Goal: Task Accomplishment & Management: Manage account settings

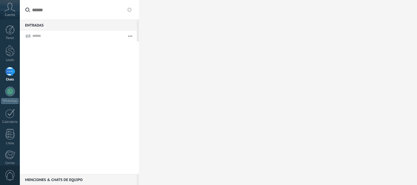
click at [9, 72] on div at bounding box center [10, 71] width 10 height 9
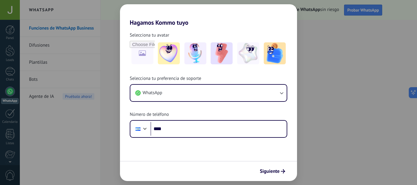
click at [330, 150] on div "Hagamos Kommo tuyo Selecciona tu avatar Selecciona tu preferencia de soporte Wh…" at bounding box center [208, 92] width 417 height 185
click at [276, 170] on span "Siguiente" at bounding box center [270, 171] width 20 height 4
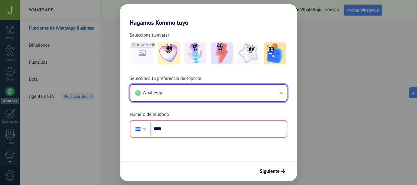
click at [281, 92] on icon "button" at bounding box center [281, 93] width 6 height 6
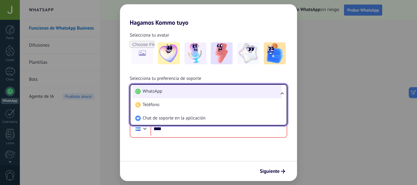
click at [155, 91] on span "WhatsApp" at bounding box center [152, 91] width 20 height 6
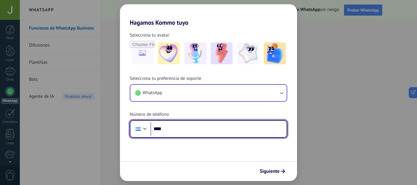
click at [178, 128] on input "****" at bounding box center [218, 129] width 136 height 14
click at [173, 128] on input "****" at bounding box center [218, 129] width 136 height 14
type input "**********"
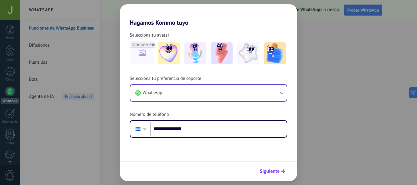
click at [268, 169] on span "Siguiente" at bounding box center [270, 171] width 20 height 4
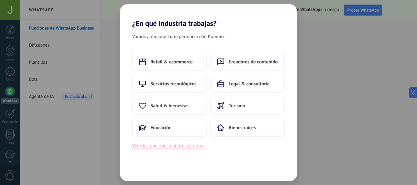
click at [193, 146] on button "Ver más opciones o ingresa la tuya" at bounding box center [168, 146] width 72 height 8
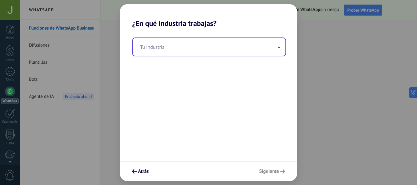
click at [279, 46] on span at bounding box center [278, 47] width 3 height 6
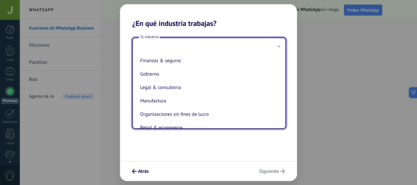
scroll to position [61, 0]
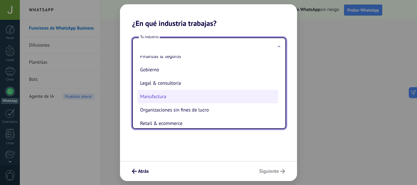
click at [158, 97] on li "Manufactura" at bounding box center [208, 96] width 140 height 13
type input "**********"
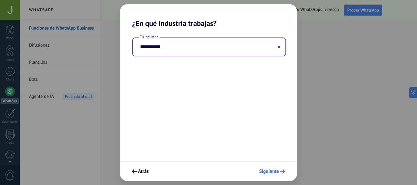
click at [276, 172] on span "Siguiente" at bounding box center [269, 171] width 20 height 4
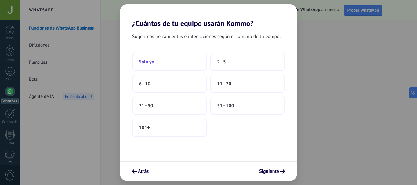
click at [144, 64] on span "Solo yo" at bounding box center [146, 62] width 15 height 6
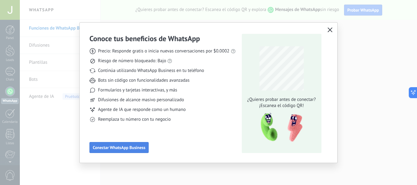
click at [135, 149] on span "Conectar WhatsApp Business" at bounding box center [119, 148] width 52 height 4
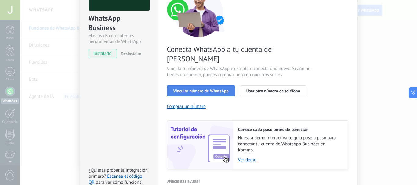
click at [214, 89] on span "Vincular número de WhatsApp" at bounding box center [200, 91] width 55 height 4
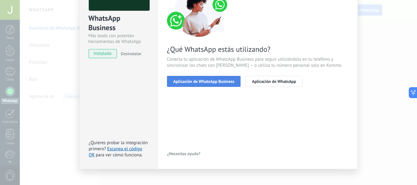
click at [226, 80] on span "Aplicación de WhatsApp Business" at bounding box center [203, 81] width 61 height 4
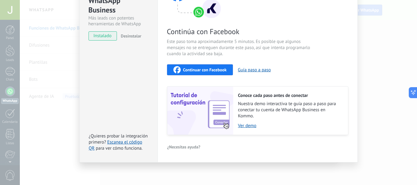
scroll to position [0, 0]
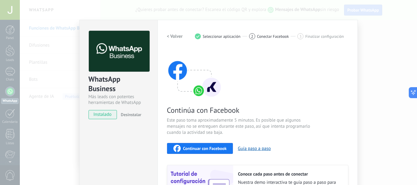
click at [104, 114] on span "instalado" at bounding box center [103, 114] width 28 height 9
click at [224, 36] on span "Seleccionar aplicación" at bounding box center [222, 36] width 38 height 5
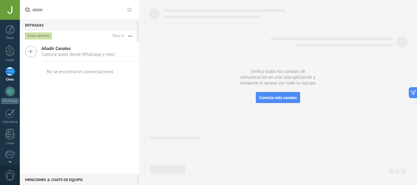
click at [7, 70] on div at bounding box center [10, 71] width 10 height 9
click at [278, 99] on span "Conecta más canales" at bounding box center [278, 97] width 38 height 5
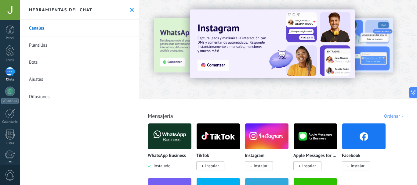
click at [181, 132] on img at bounding box center [169, 137] width 43 height 30
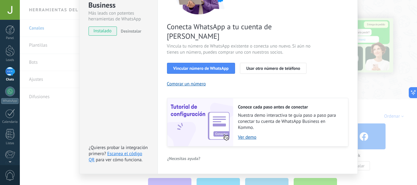
scroll to position [86, 0]
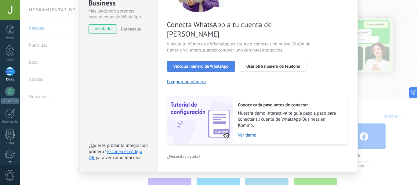
click at [193, 64] on span "Vincular número de WhatsApp" at bounding box center [200, 66] width 55 height 4
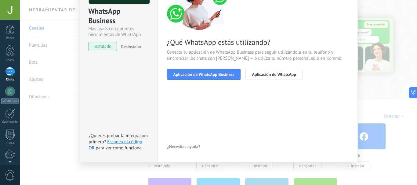
scroll to position [68, 0]
click at [200, 76] on span "Aplicación de WhatsApp Business" at bounding box center [203, 74] width 61 height 4
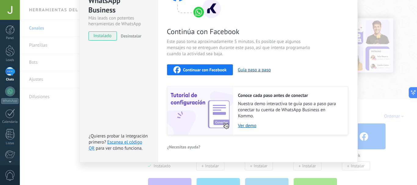
scroll to position [0, 0]
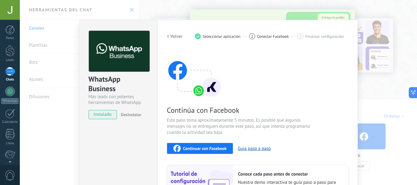
click at [224, 37] on span "Seleccionar aplicación" at bounding box center [222, 36] width 38 height 5
click at [110, 115] on span "instalado" at bounding box center [103, 114] width 28 height 9
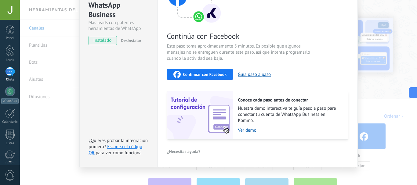
scroll to position [79, 0]
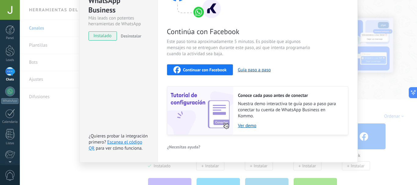
click at [188, 29] on span "Continúa con Facebook" at bounding box center [239, 31] width 145 height 9
click at [247, 72] on button "Guía paso a paso" at bounding box center [254, 70] width 33 height 6
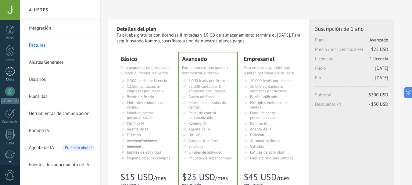
click at [11, 72] on div at bounding box center [10, 71] width 10 height 9
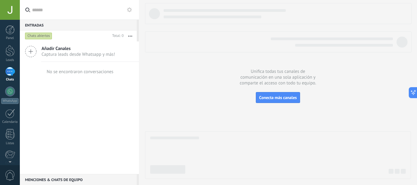
click at [45, 50] on span "Añadir Canales" at bounding box center [78, 49] width 74 height 6
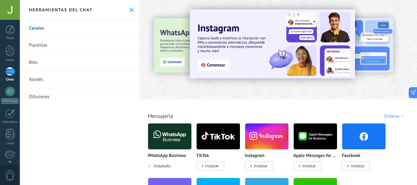
click at [42, 47] on link "Plantillas" at bounding box center [79, 45] width 119 height 17
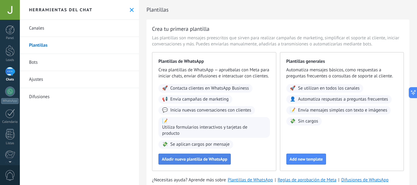
click at [210, 161] on span "Añadir nueva plantilla de WhatsApp" at bounding box center [195, 159] width 66 height 4
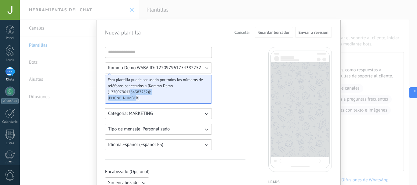
drag, startPoint x: 154, startPoint y: 99, endPoint x: 128, endPoint y: 93, distance: 27.2
click at [128, 94] on div "Esta plantilla puede ser usado por todos los números de teléfonos conectados a …" at bounding box center [158, 89] width 107 height 29
click at [204, 113] on icon "button" at bounding box center [206, 114] width 6 height 6
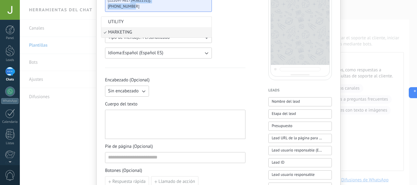
scroll to position [92, 0]
click at [251, 38] on div "Kommo Demo WABA ID: 122097961754382252 Esta plantilla puede ser usado por todos…" at bounding box center [218, 161] width 227 height 412
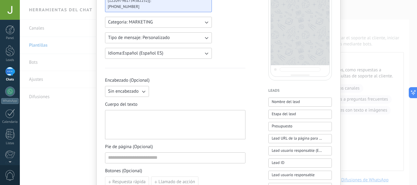
click at [206, 37] on icon "button" at bounding box center [206, 38] width 6 height 6
click at [266, 29] on div "Kommo Demo WABA ID: 122097961754382252 Esta plantilla puede ser usado por todos…" at bounding box center [218, 161] width 227 height 412
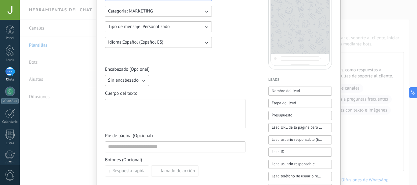
scroll to position [122, 0]
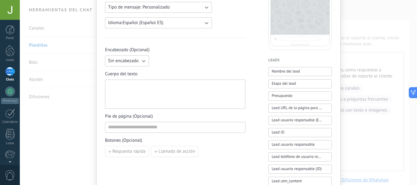
click at [144, 61] on icon "button" at bounding box center [143, 61] width 6 height 6
click at [193, 50] on span "Encabezado (Opcional)" at bounding box center [175, 50] width 140 height 6
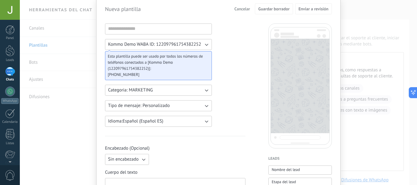
scroll to position [0, 0]
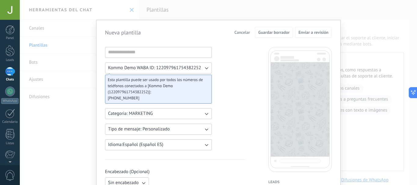
click at [36, 62] on div "Nueva plantilla Cancelar Guardar borrador Enviar a revisión Kommo Demo WABA ID:…" at bounding box center [218, 92] width 397 height 185
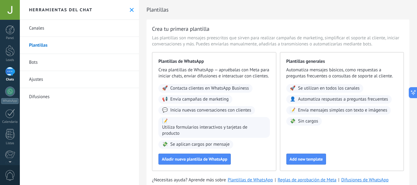
click at [38, 27] on link "Canales" at bounding box center [79, 28] width 119 height 17
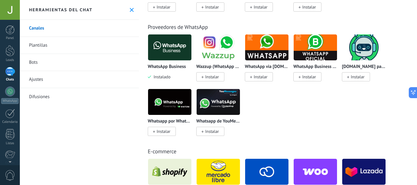
scroll to position [122, 0]
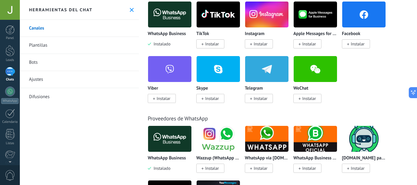
click at [173, 144] on img at bounding box center [169, 139] width 43 height 30
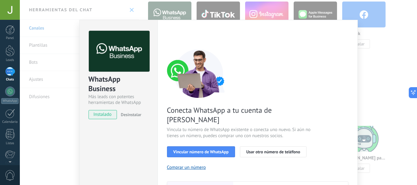
click at [96, 114] on span "instalado" at bounding box center [103, 114] width 28 height 9
click at [101, 117] on span "instalado" at bounding box center [103, 114] width 28 height 9
click at [109, 141] on div "WhatsApp Business Más leads con potentes herramientas de WhatsApp instalado Des…" at bounding box center [118, 139] width 78 height 238
click at [37, 46] on div "WhatsApp Business Más leads con potentes herramientas de WhatsApp instalado Des…" at bounding box center [218, 92] width 397 height 185
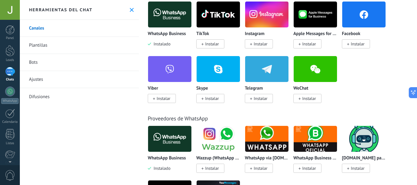
click at [39, 64] on link "Bots" at bounding box center [79, 62] width 119 height 17
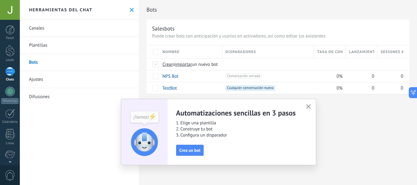
click at [310, 108] on icon "button" at bounding box center [308, 106] width 5 height 5
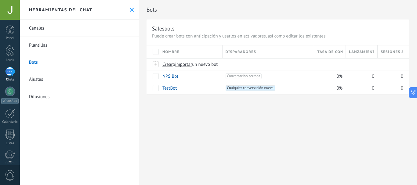
click at [51, 82] on link "Ajustes" at bounding box center [79, 79] width 119 height 17
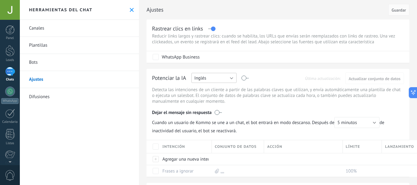
click at [231, 77] on button "Inglés" at bounding box center [213, 78] width 45 height 10
click at [210, 97] on span "Español" at bounding box center [211, 99] width 47 height 6
